Goal: Find specific page/section: Find specific page/section

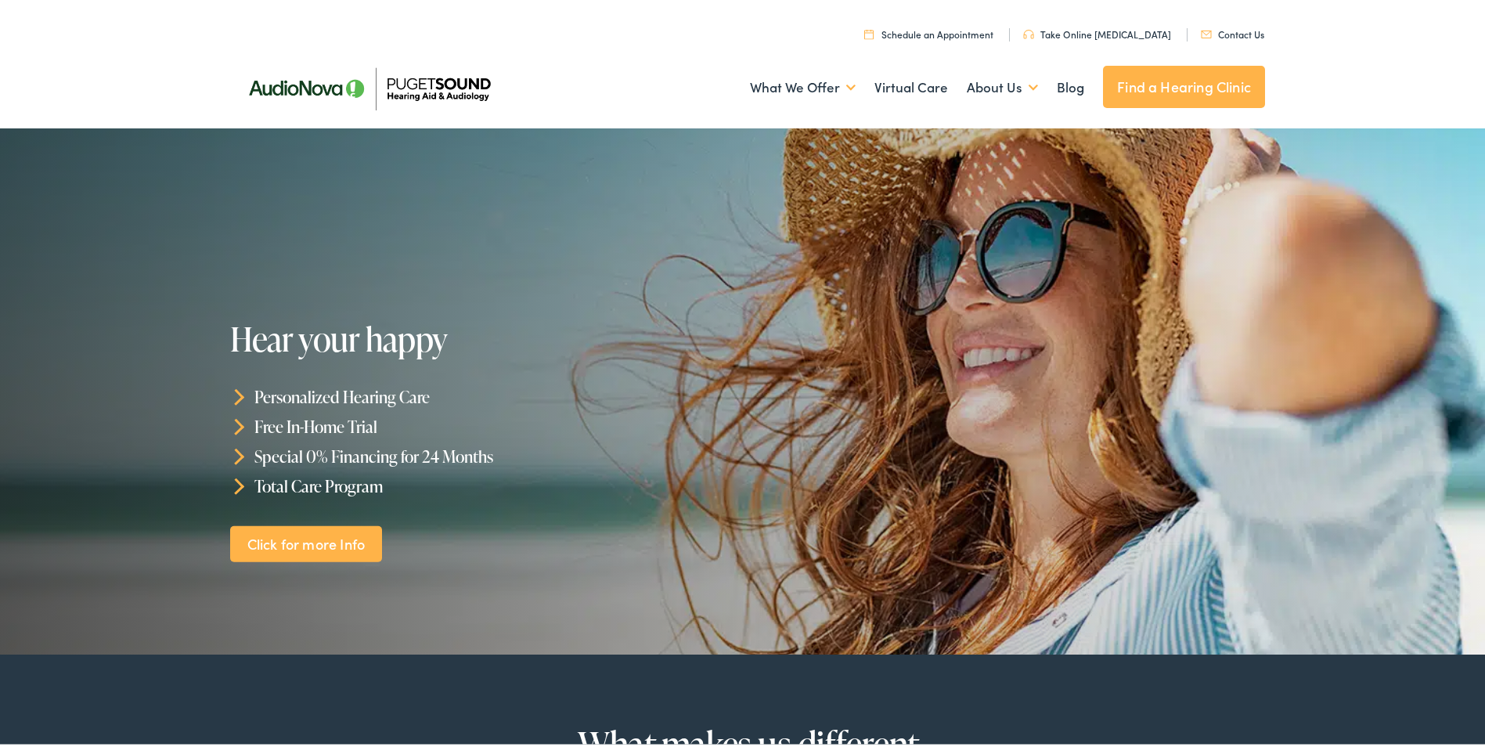
click at [1233, 26] on link "Contact Us" at bounding box center [1232, 30] width 63 height 13
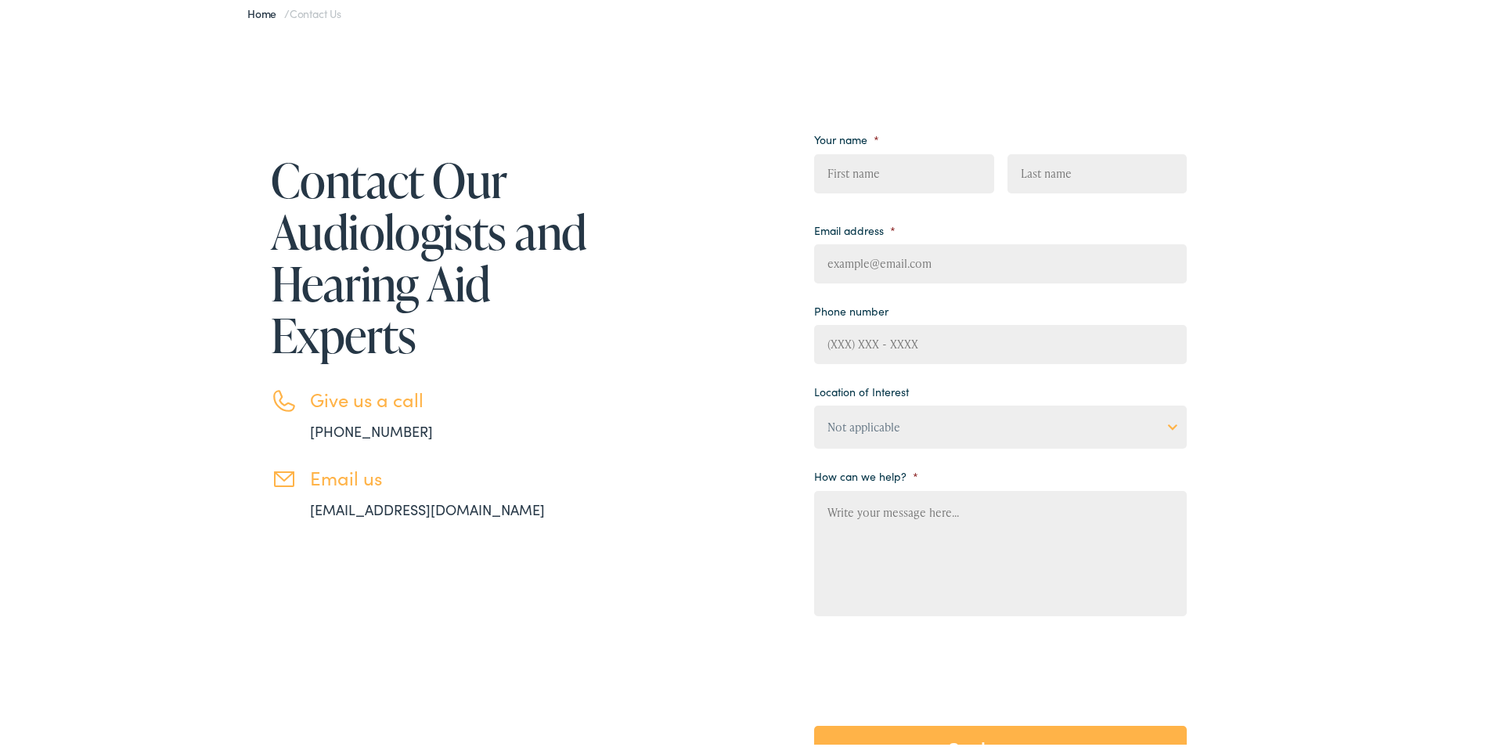
scroll to position [78, 0]
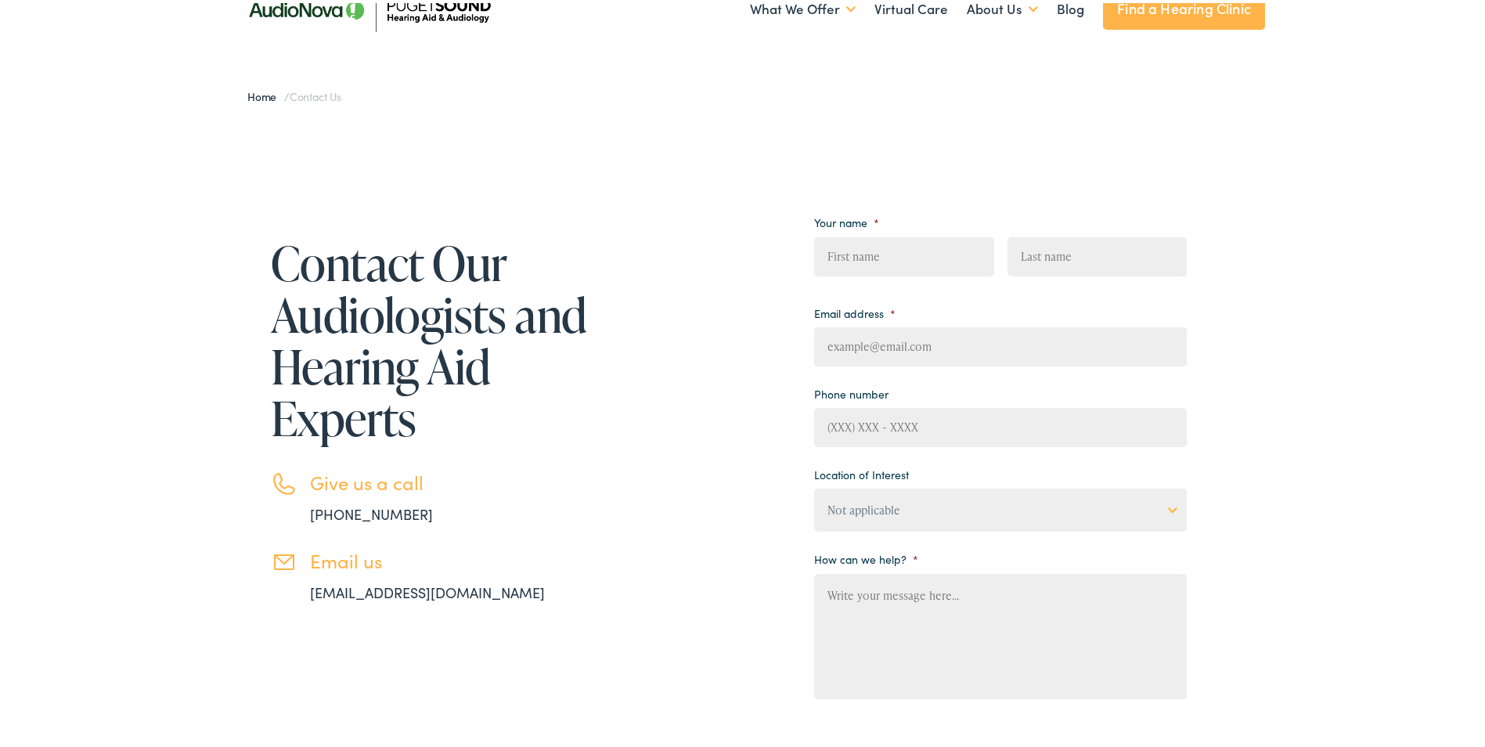
click at [1200, 20] on link "Find a Hearing Clinic" at bounding box center [1184, 5] width 162 height 42
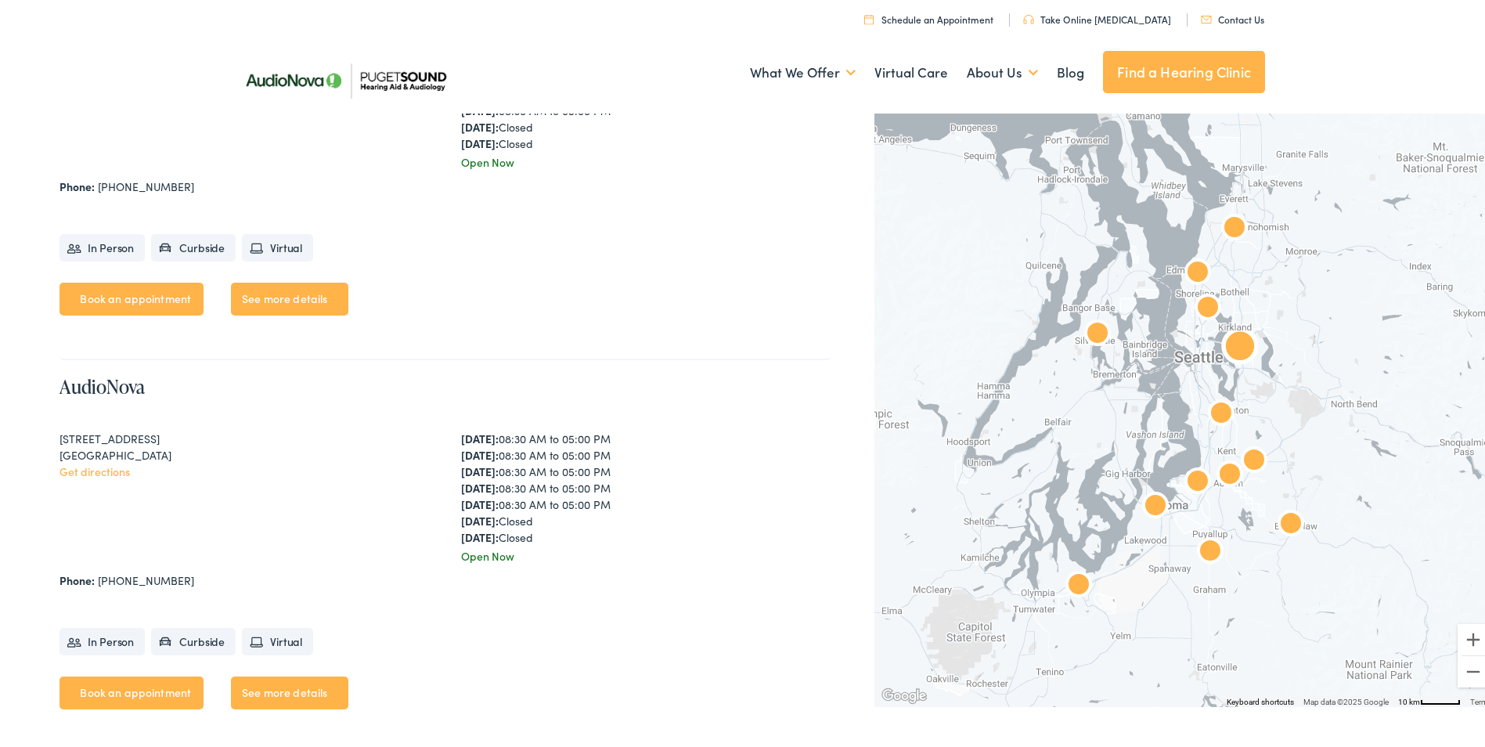
scroll to position [626, 0]
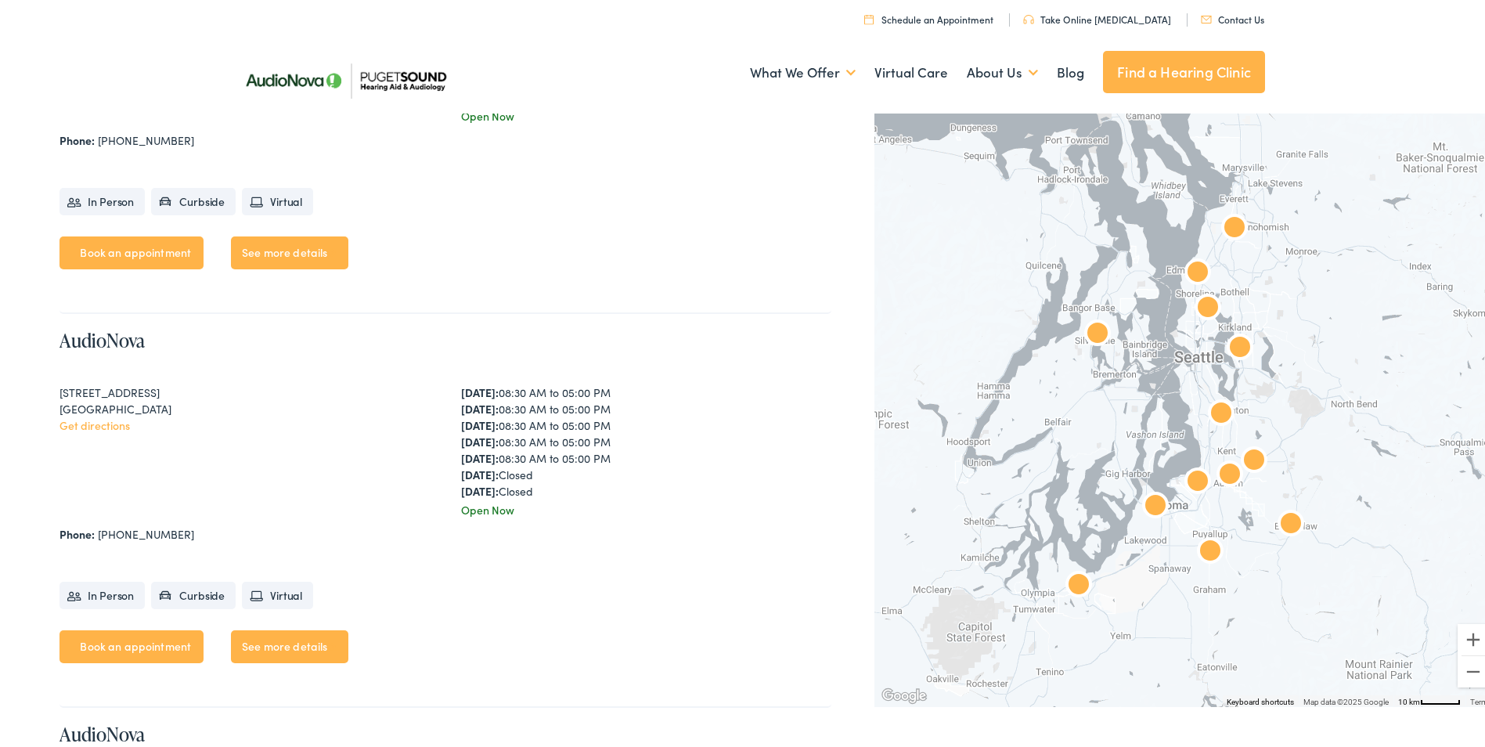
click at [1196, 304] on img "AudioNova" at bounding box center [1208, 306] width 50 height 50
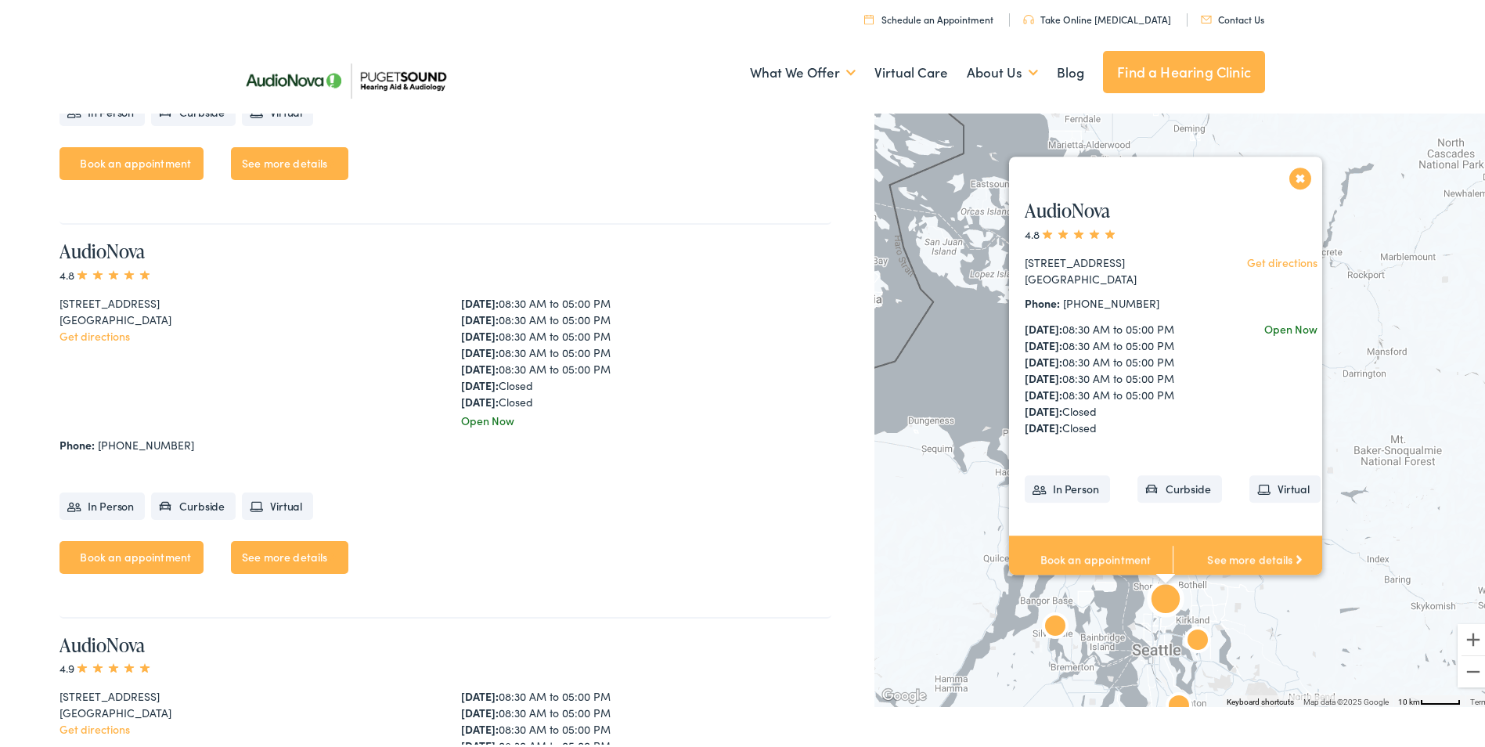
scroll to position [3944, 0]
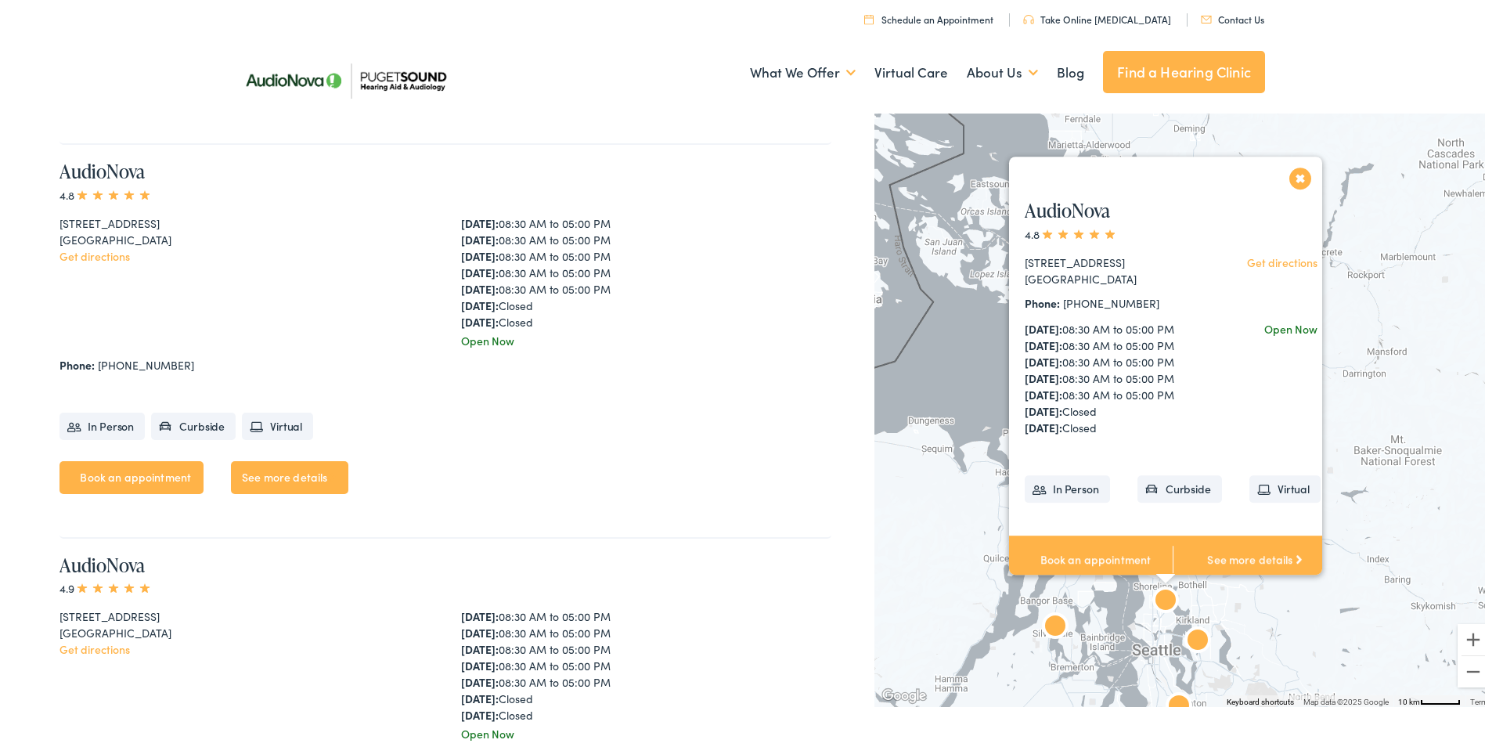
click at [1290, 173] on button "Close" at bounding box center [1300, 174] width 27 height 27
